Goal: Task Accomplishment & Management: Use online tool/utility

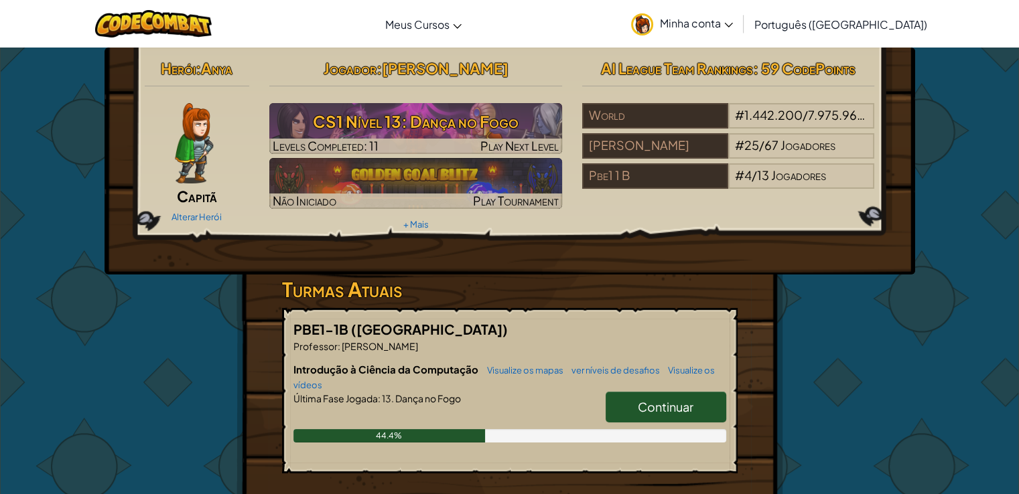
click at [647, 395] on link "Continuar" at bounding box center [666, 407] width 121 height 31
select select "pt-BR"
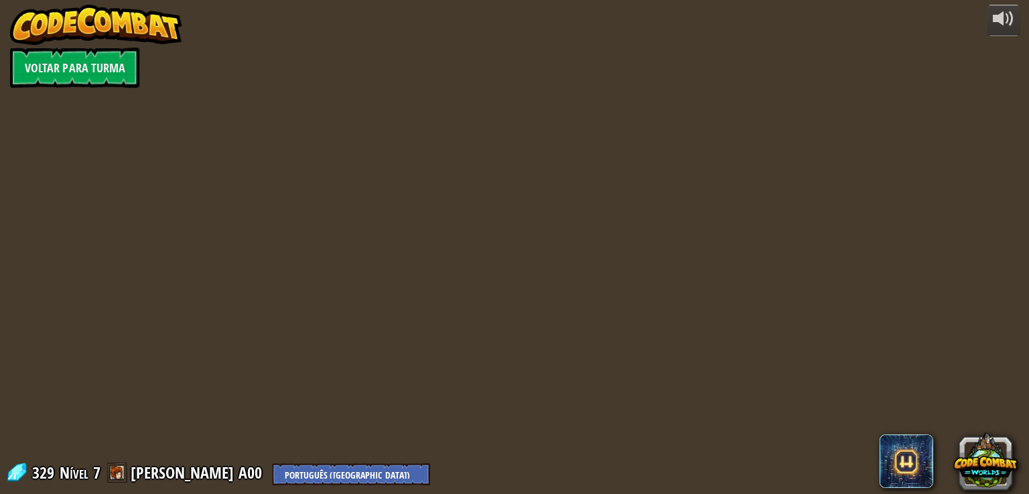
click at [647, 395] on div "powered by Voltar para Turma 329 Nível 7 [PERSON_NAME] A00 English ([GEOGRAPHIC…" at bounding box center [514, 247] width 1029 height 494
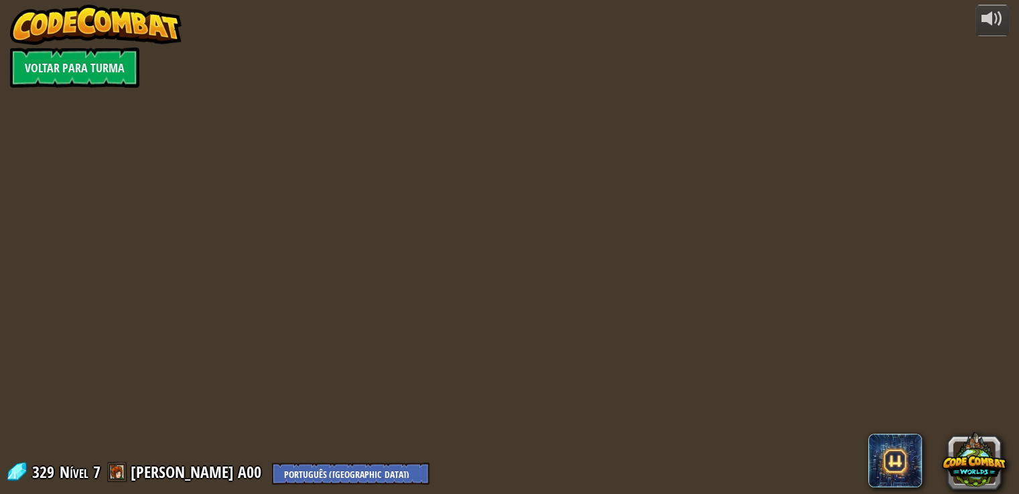
select select "pt-BR"
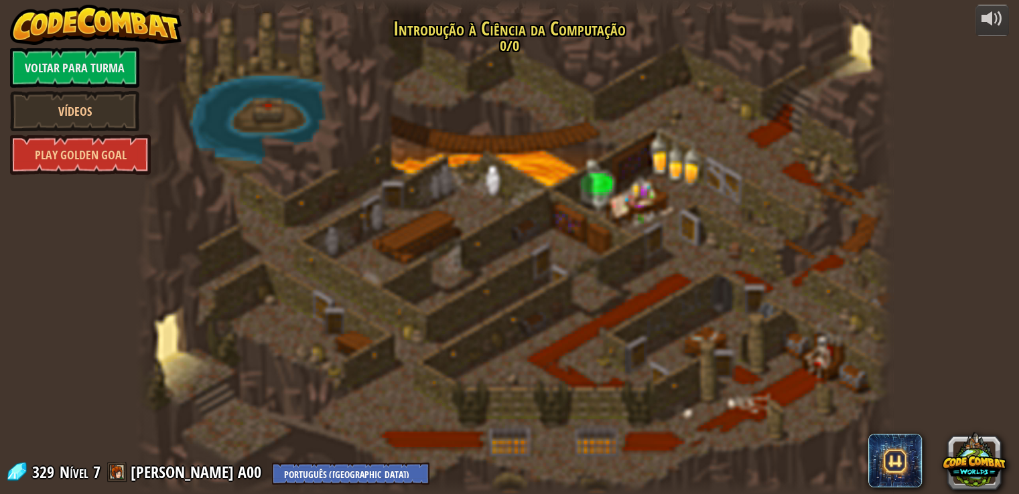
select select "pt-BR"
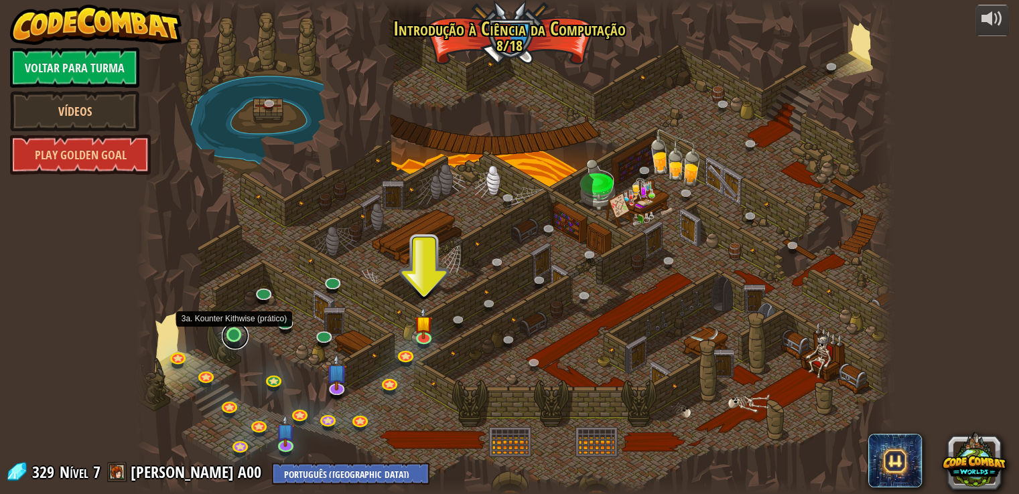
click at [238, 336] on link at bounding box center [235, 336] width 27 height 27
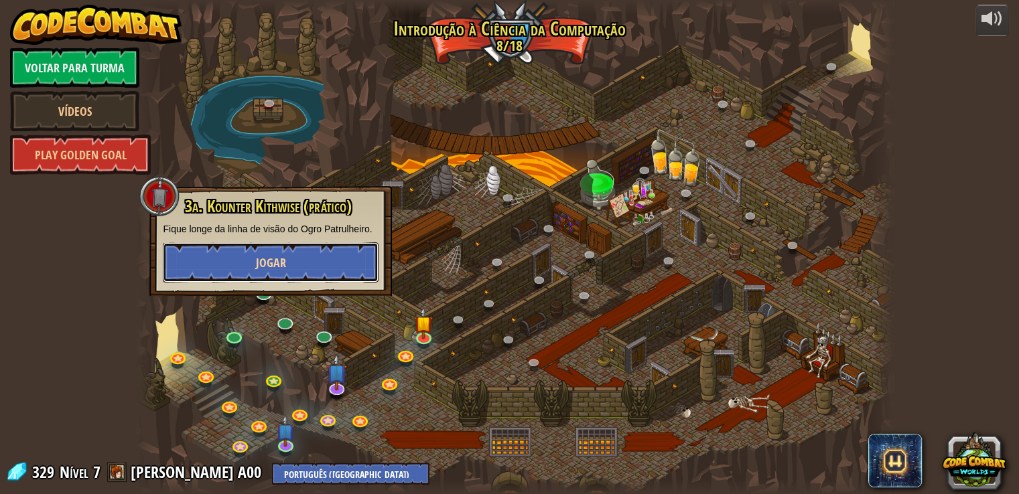
click at [260, 280] on button "Jogar" at bounding box center [271, 263] width 216 height 40
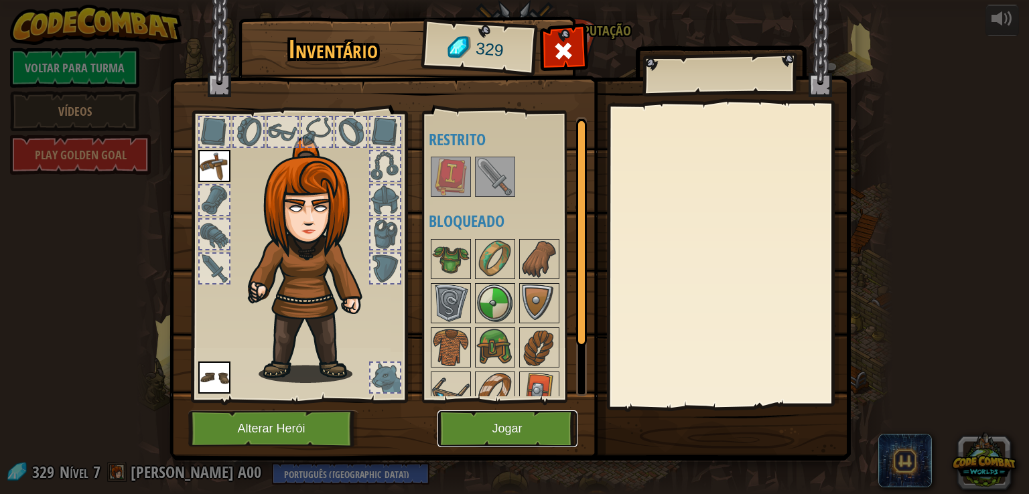
click at [474, 430] on button "Jogar" at bounding box center [508, 429] width 140 height 37
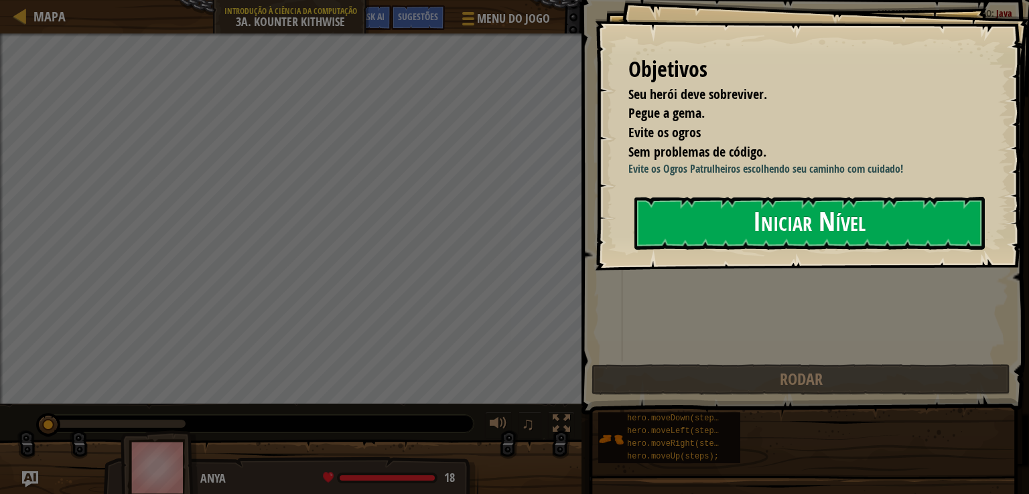
click at [708, 271] on div "Objetivos Seu herói deve sobreviver. Pegue a [PERSON_NAME]. Evite os ogros Sem …" at bounding box center [812, 135] width 434 height 271
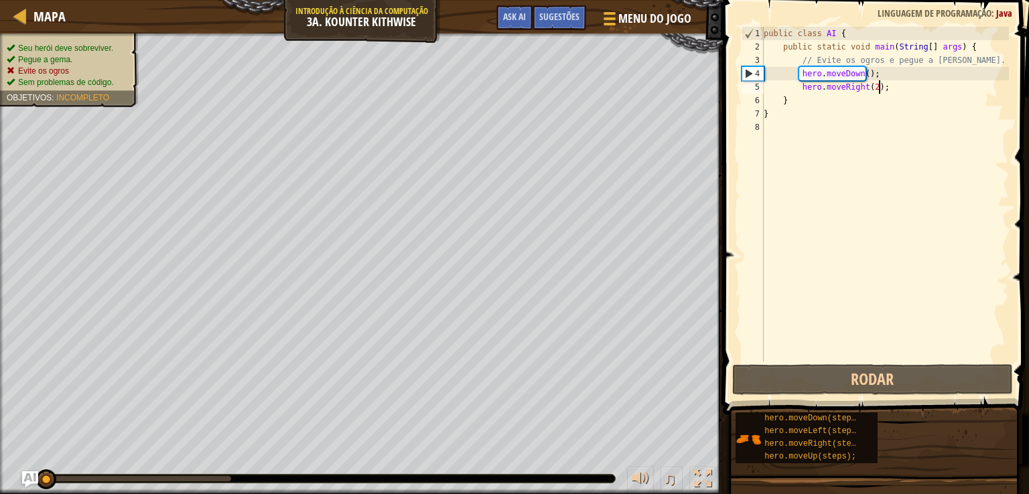
click at [892, 89] on div "public class AI { public static void main ( String [ ] args ) { // Evite os ogr…" at bounding box center [885, 208] width 248 height 362
type textarea "hero.moveRight();"
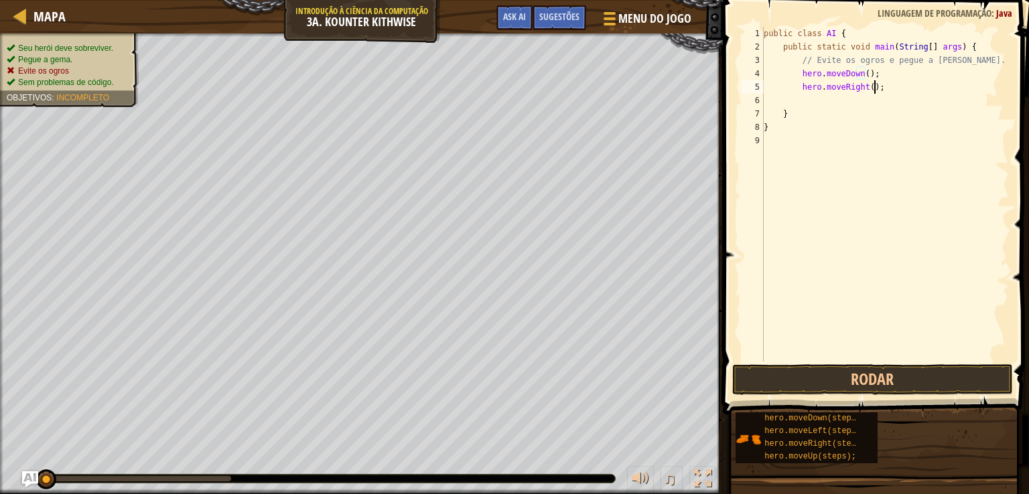
drag, startPoint x: 860, startPoint y: 73, endPoint x: 884, endPoint y: 94, distance: 32.3
click at [884, 94] on div "public class AI { public static void main ( String [ ] args ) { // Evite os ogr…" at bounding box center [885, 208] width 248 height 362
click at [858, 73] on div "public class AI { public static void main ( String [ ] args ) { // Evite os ogr…" at bounding box center [885, 208] width 248 height 362
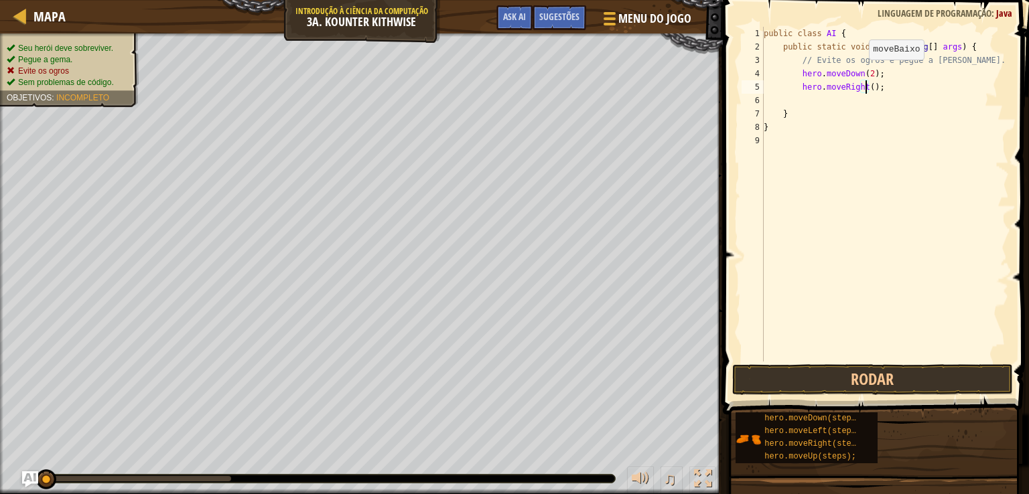
type textarea "hero.moveRight(1);"
type textarea "hero.moveUp();"
type textarea "hero.moveRight();"
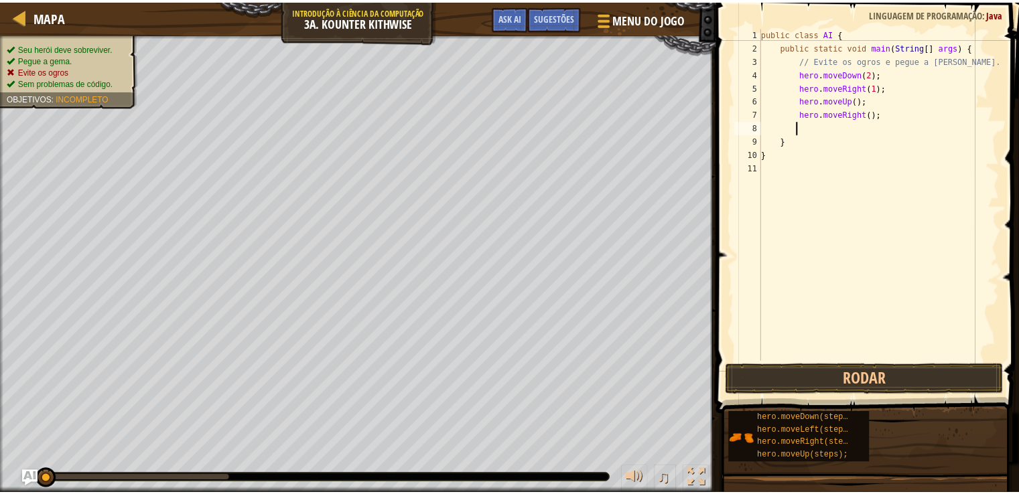
scroll to position [6, 2]
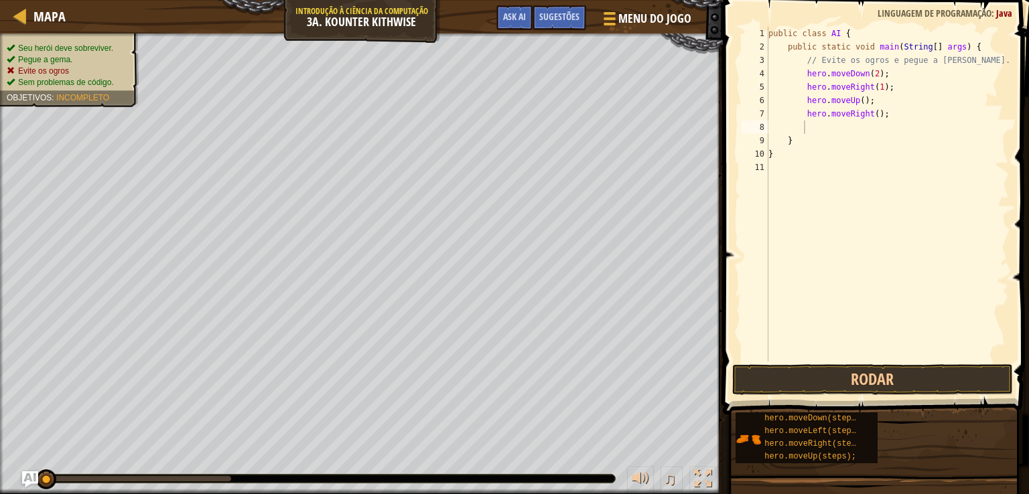
click at [876, 396] on span at bounding box center [877, 188] width 317 height 454
click at [876, 384] on button "Rodar" at bounding box center [872, 379] width 281 height 31
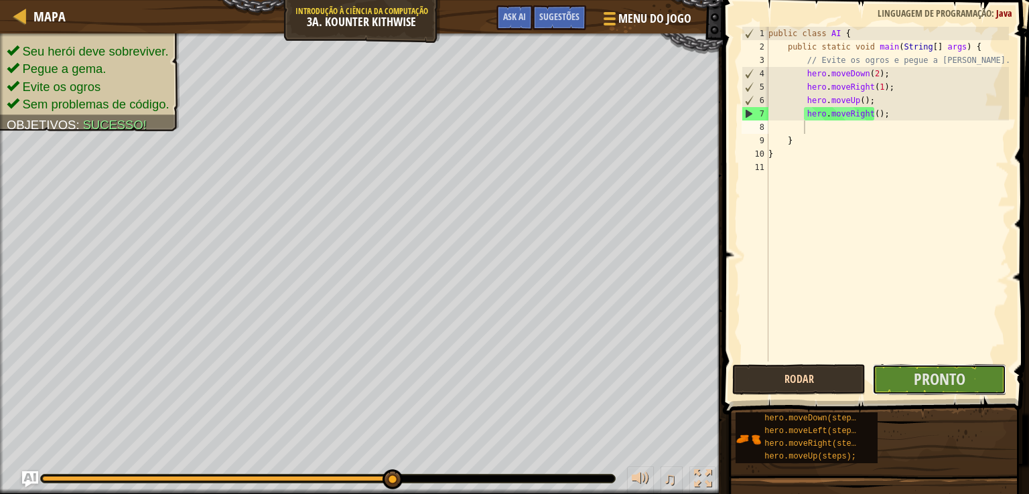
click at [876, 384] on button "Pronto" at bounding box center [939, 379] width 134 height 31
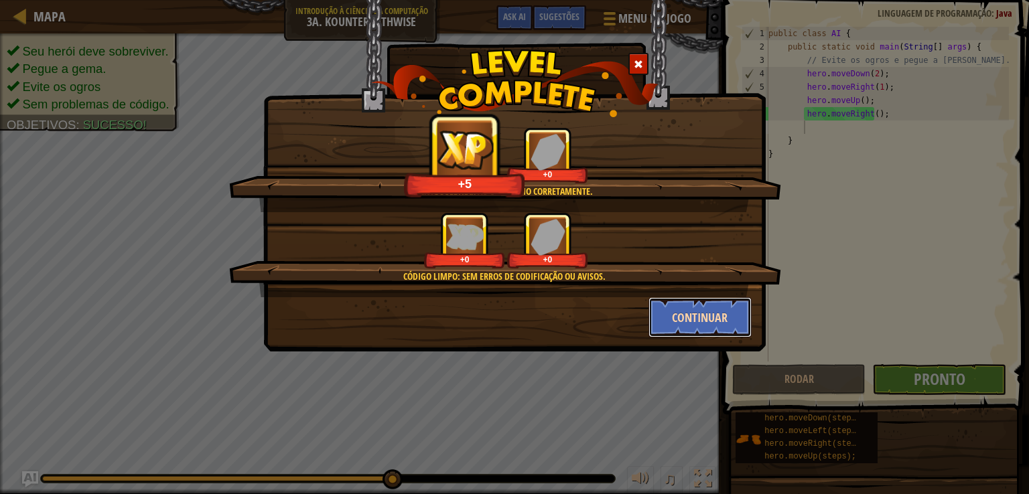
click at [706, 320] on button "Continuar" at bounding box center [701, 317] width 104 height 40
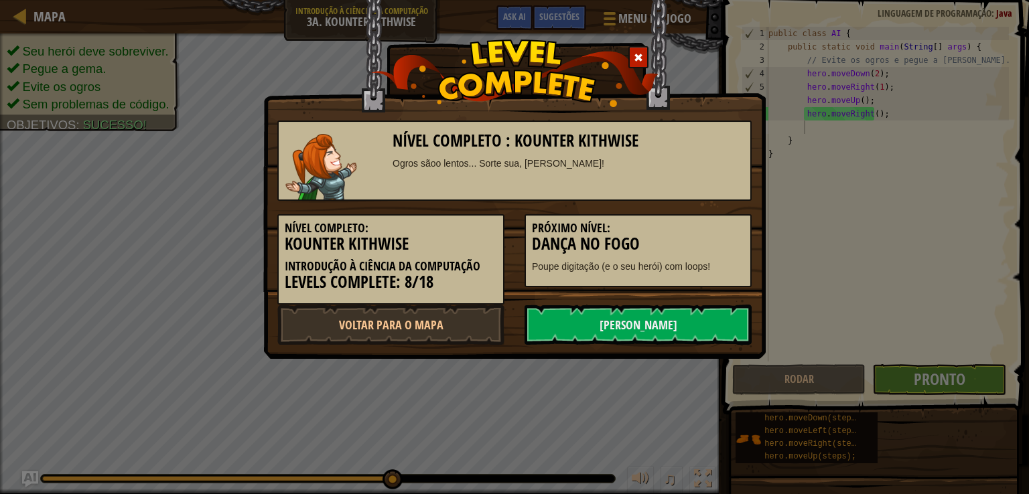
click at [706, 320] on link "[PERSON_NAME]" at bounding box center [638, 325] width 227 height 40
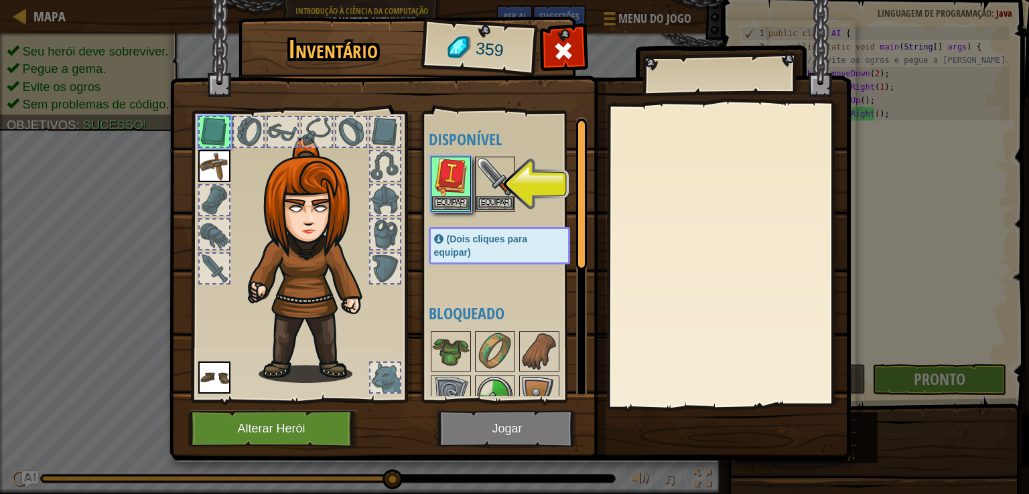
click at [590, 62] on img at bounding box center [510, 218] width 681 height 486
click at [549, 59] on div at bounding box center [564, 55] width 42 height 42
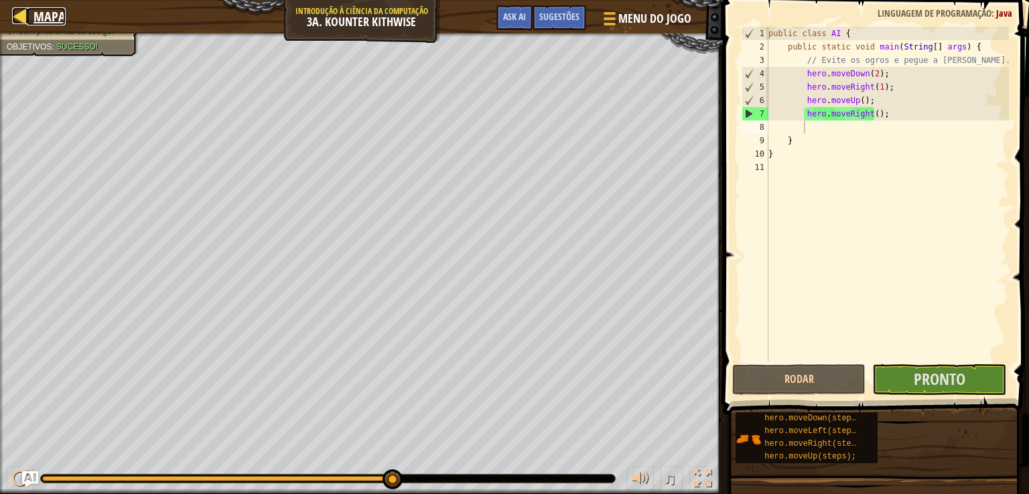
click at [53, 7] on span "Mapa" at bounding box center [50, 16] width 32 height 18
select select "pt-BR"
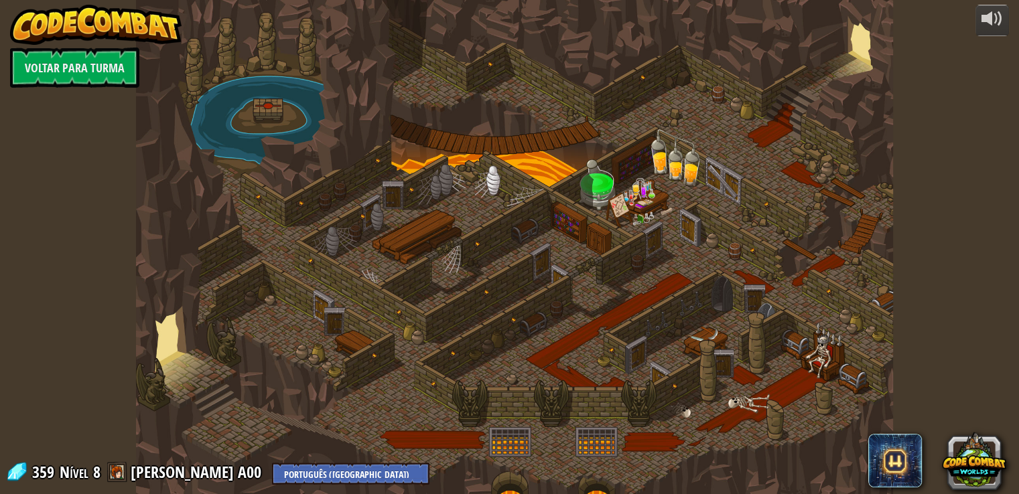
select select "pt-BR"
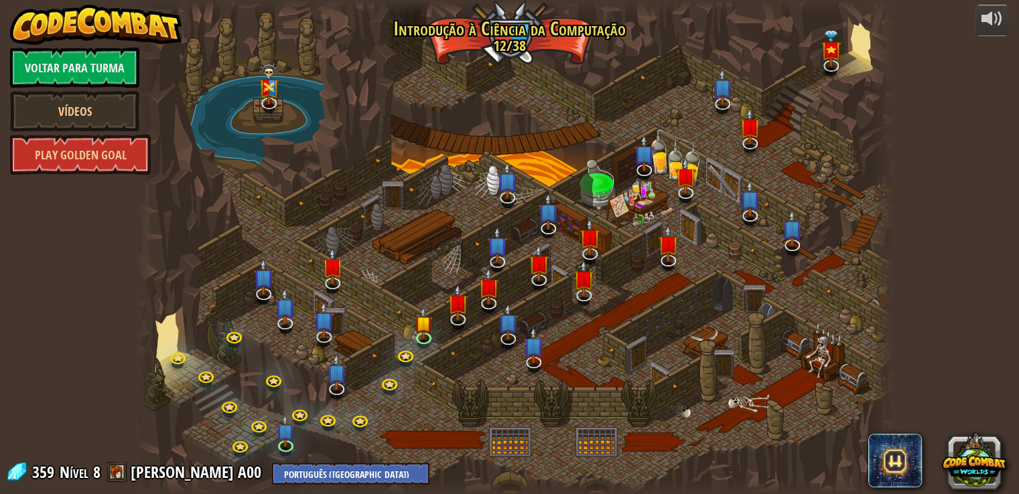
select select "pt-BR"
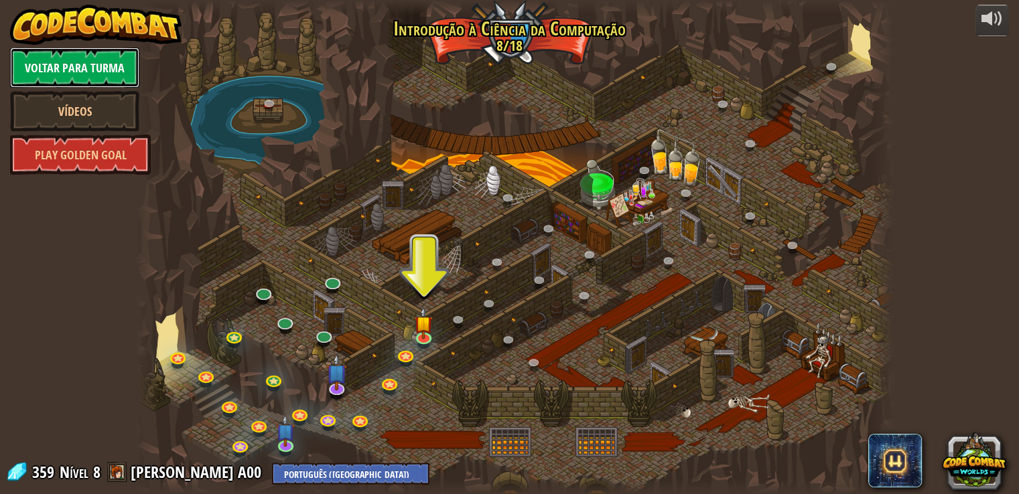
click at [68, 63] on link "Voltar para Turma" at bounding box center [74, 68] width 129 height 40
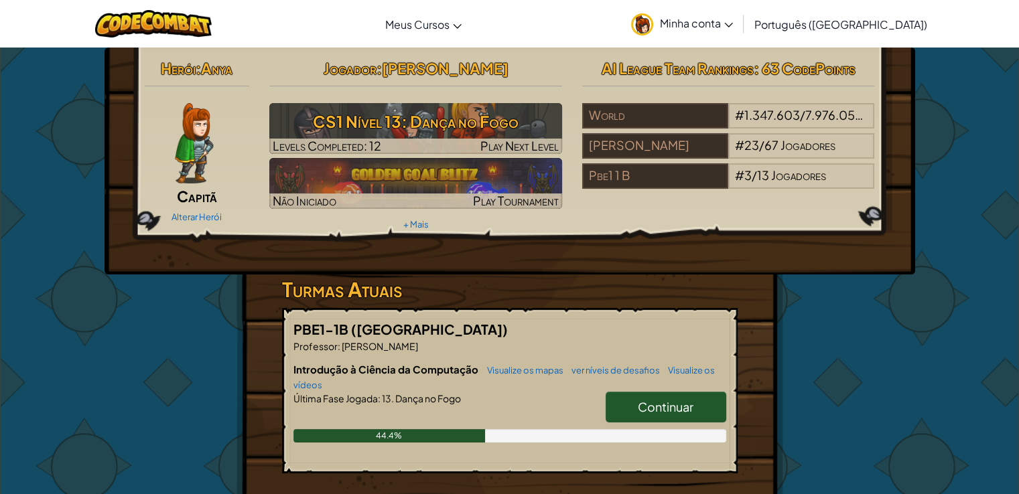
click at [740, 35] on link "Minha conta" at bounding box center [681, 24] width 115 height 42
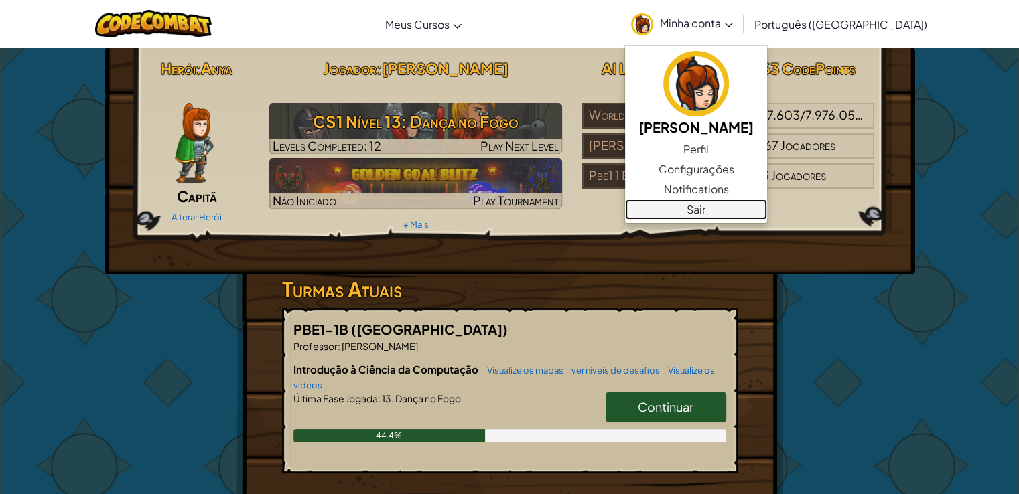
click at [756, 202] on link "Sair" at bounding box center [696, 210] width 142 height 20
